Goal: Find specific page/section: Find specific page/section

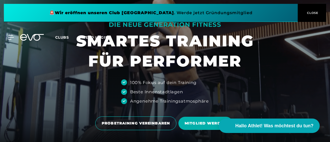
click at [309, 15] on span "CLOSE" at bounding box center [311, 13] width 13 height 5
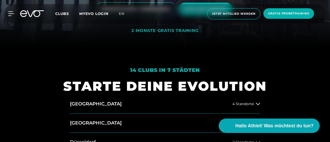
scroll to position [52, 0]
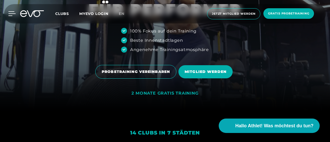
click at [12, 14] on icon at bounding box center [12, 14] width 7 height 4
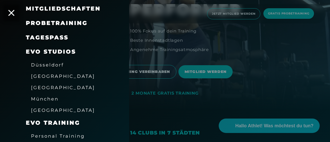
scroll to position [26, 0]
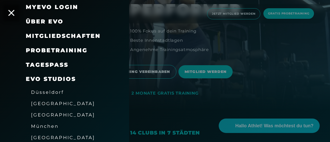
click at [247, 35] on div at bounding box center [165, 71] width 330 height 142
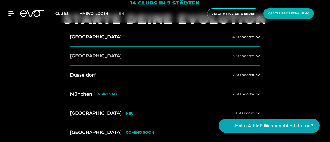
scroll to position [181, 0]
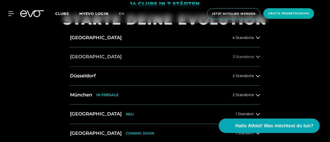
click at [253, 58] on span "3 Standorte" at bounding box center [242, 57] width 21 height 4
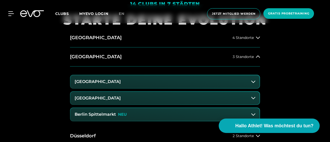
click at [149, 101] on button "[GEOGRAPHIC_DATA]" at bounding box center [164, 98] width 189 height 13
